Goal: Navigation & Orientation: Find specific page/section

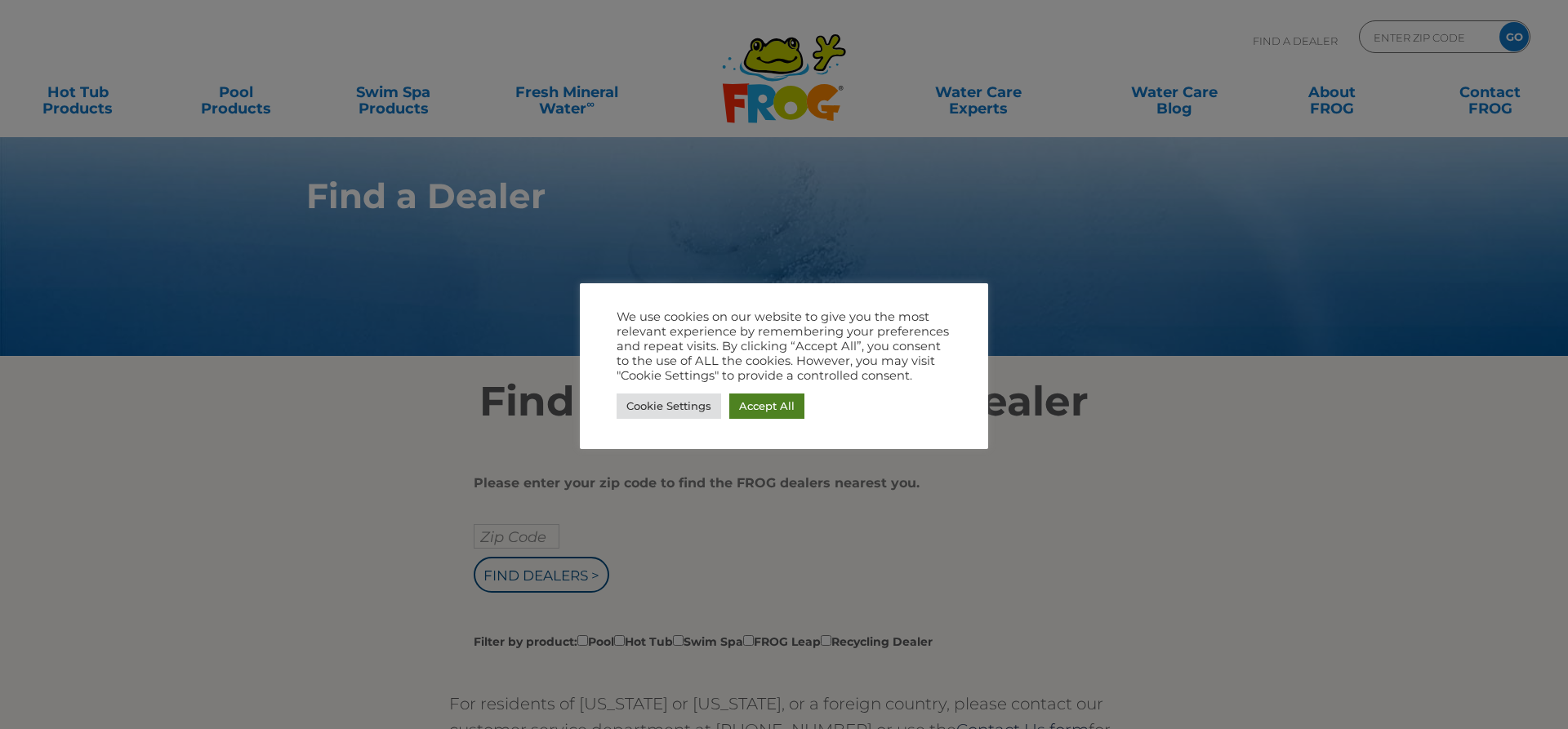
click at [752, 400] on link "Accept All" at bounding box center [767, 406] width 75 height 25
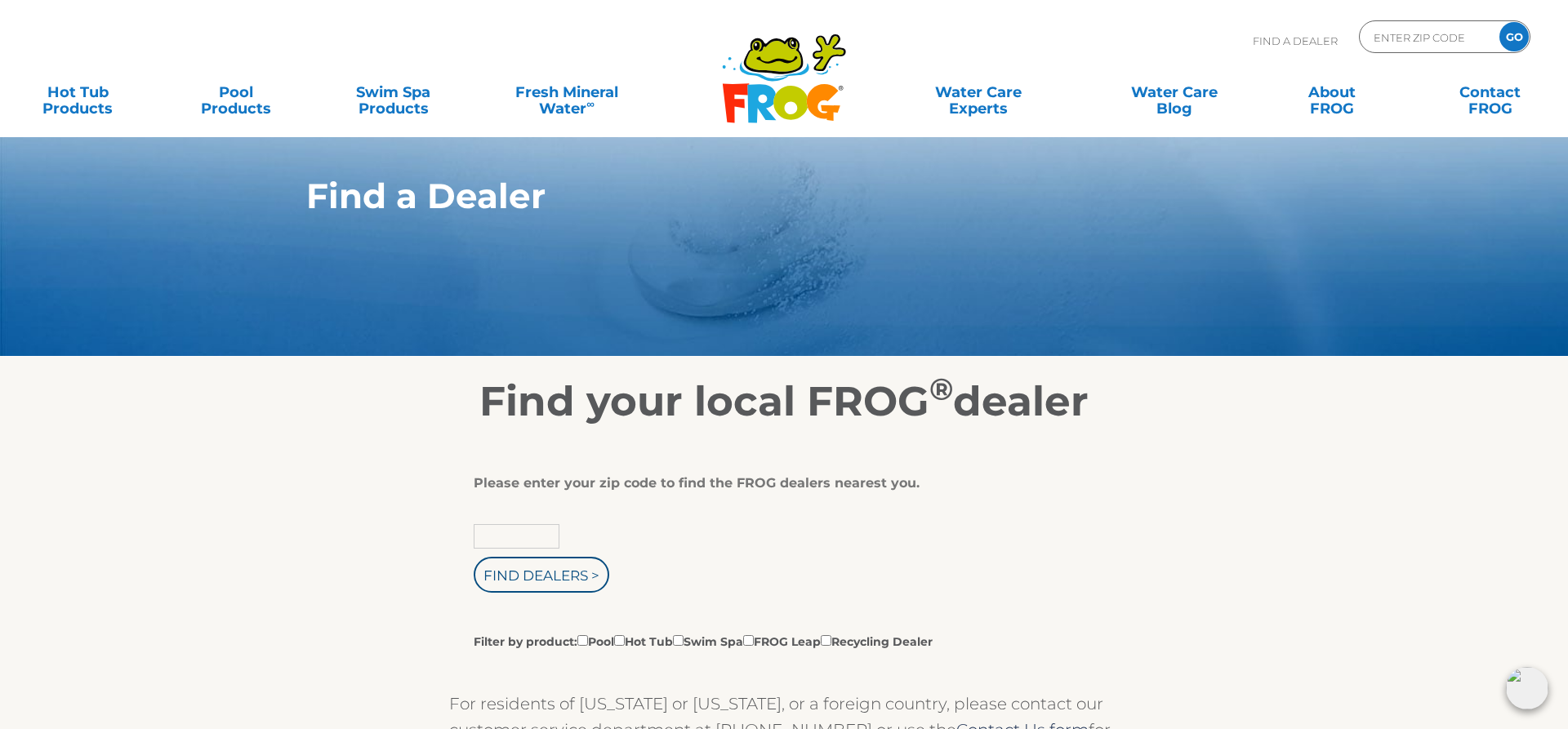
click at [533, 526] on input "text" at bounding box center [516, 536] width 86 height 24
type input "62223"
click at [520, 576] on input "Find Dealers >" at bounding box center [541, 574] width 135 height 35
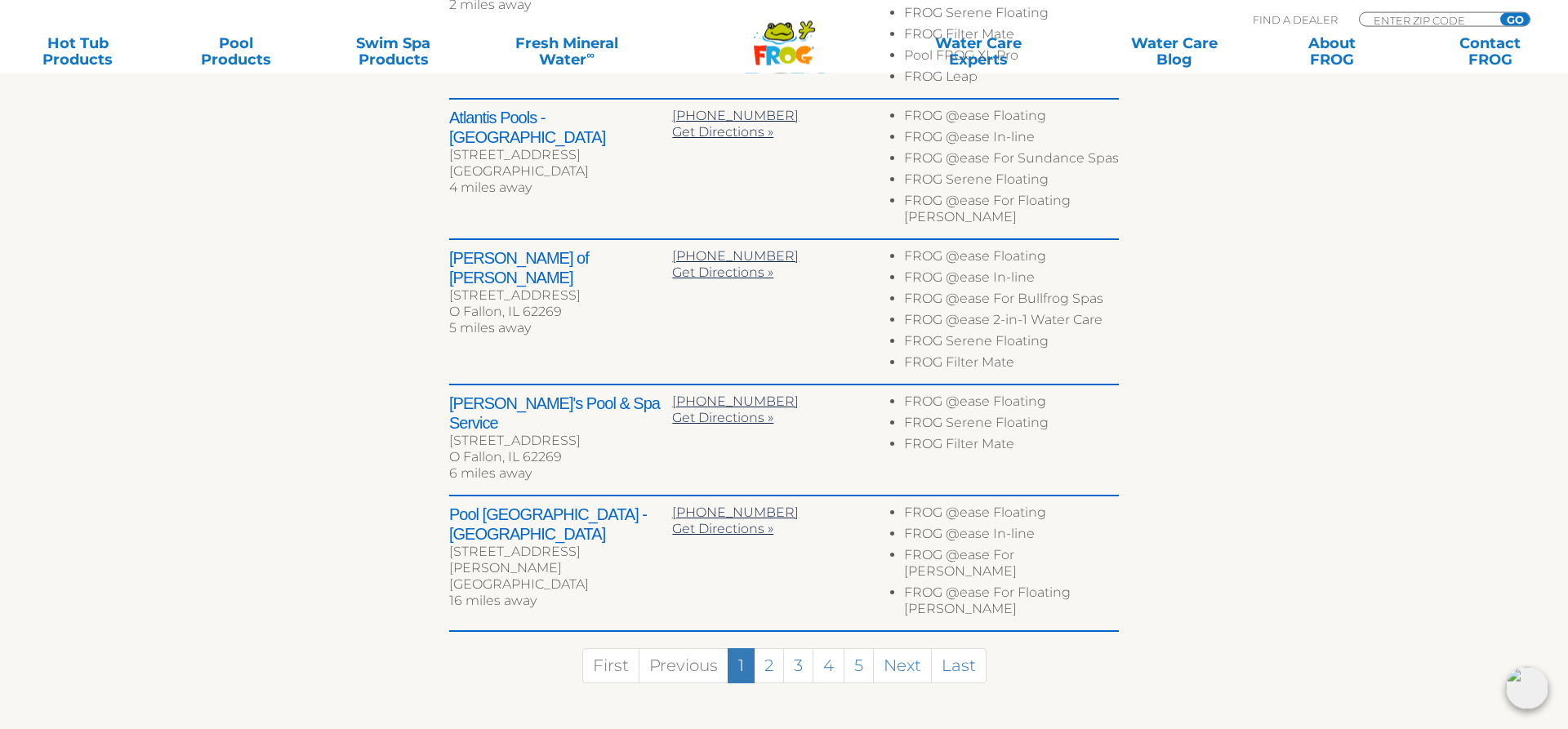
scroll to position [889, 0]
